Goal: Transaction & Acquisition: Purchase product/service

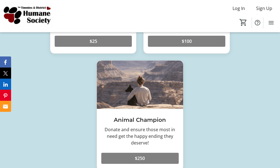
scroll to position [388, 0]
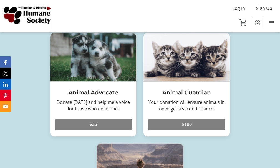
type input "1"
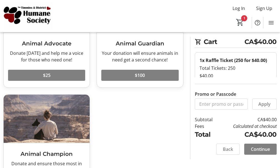
scroll to position [83, 0]
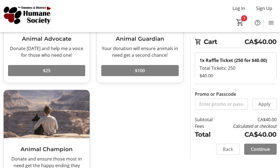
click at [255, 153] on span "Continue" at bounding box center [259, 149] width 19 height 7
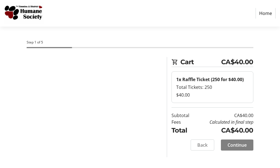
select select "CA"
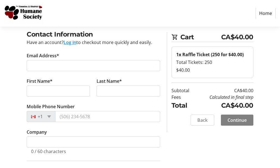
scroll to position [55, 0]
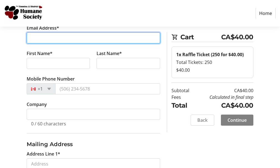
click at [43, 43] on input "Email Address*" at bounding box center [93, 37] width 133 height 11
type input "[EMAIL_ADDRESS][DOMAIN_NAME]"
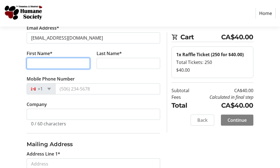
type input "[PERSON_NAME]"
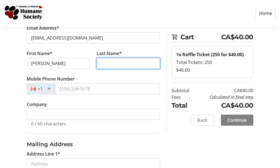
type input "Lepage"
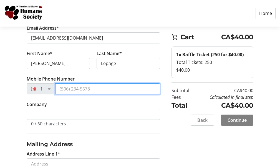
type input "[PHONE_NUMBER]"
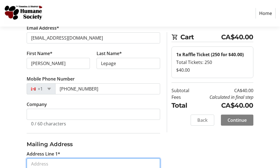
type input "[STREET_ADDRESS]"
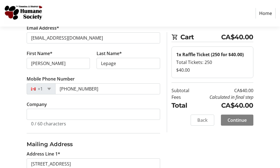
type input "Timmins"
select select "ON"
type input "P4N2A2"
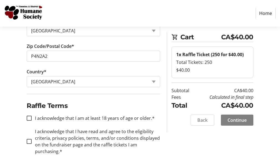
scroll to position [384, 0]
click at [31, 116] on input "I acknowledge that I am at least 18 years of age or older.*" at bounding box center [29, 118] width 5 height 5
checkbox input "true"
click at [29, 139] on input "I acknowledge that I have read and agree to the eligibility criteria, privacy p…" at bounding box center [29, 141] width 5 height 5
checkbox input "true"
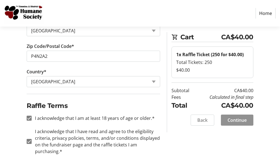
click at [232, 124] on span "Continue" at bounding box center [236, 120] width 19 height 7
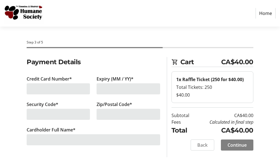
click at [37, 94] on div at bounding box center [58, 88] width 63 height 11
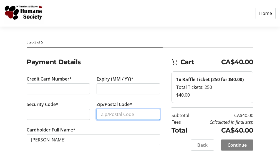
click at [112, 109] on input "Zip/Postal Code*" at bounding box center [127, 114] width 63 height 11
type input "p4n2a2"
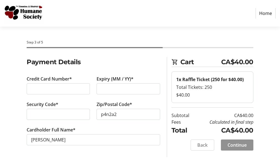
click at [236, 148] on span "Continue" at bounding box center [236, 145] width 19 height 7
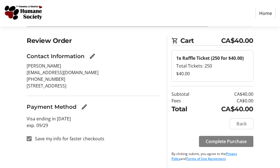
scroll to position [38, 0]
click at [220, 138] on span "Complete Purchase" at bounding box center [225, 141] width 41 height 7
